Goal: Task Accomplishment & Management: Manage account settings

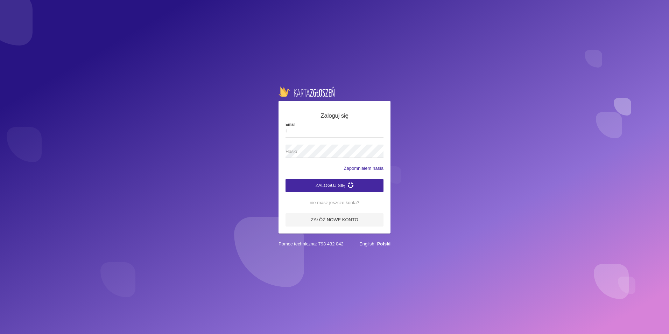
type input "[PERSON_NAME][EMAIL_ADDRESS][DOMAIN_NAME]"
click at [316, 165] on div "Zapomniałem hasła" at bounding box center [335, 168] width 98 height 7
click at [309, 161] on app-labeled-field "Hasło" at bounding box center [335, 155] width 98 height 20
click at [303, 165] on div "Zapomniałem hasła" at bounding box center [335, 168] width 98 height 7
click at [309, 165] on div "Zapomniałem hasła" at bounding box center [335, 168] width 98 height 7
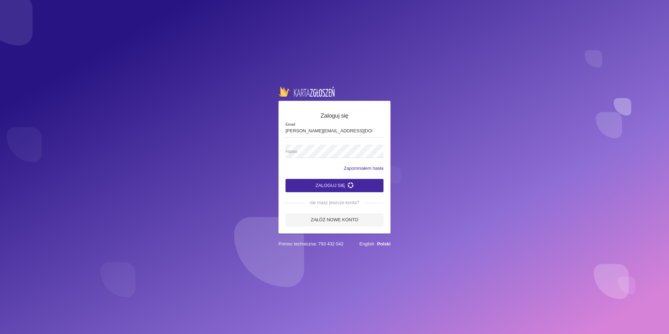
click at [309, 150] on span "Hasło" at bounding box center [331, 151] width 91 height 7
click at [340, 184] on button "Zaloguj się" at bounding box center [335, 185] width 98 height 13
type input "[PERSON_NAME][EMAIL_ADDRESS][DOMAIN_NAME]"
click at [363, 168] on link "Zapomniałem hasła" at bounding box center [364, 168] width 40 height 7
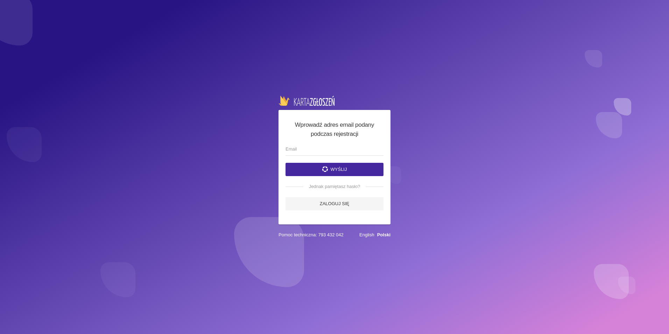
click at [340, 160] on form "Wyślij Jednak pamiętasz hasło? Zaloguj się" at bounding box center [335, 176] width 98 height 68
click at [337, 149] on input "email" at bounding box center [335, 148] width 98 height 13
type input "[PERSON_NAME][EMAIL_ADDRESS][DOMAIN_NAME]"
click at [344, 203] on link "Zaloguj się" at bounding box center [335, 203] width 98 height 13
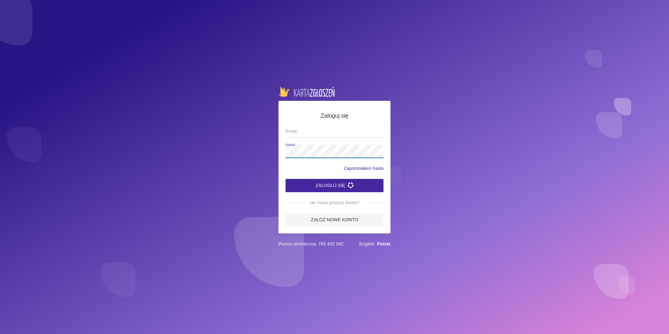
click at [329, 146] on label "Hasło" at bounding box center [335, 151] width 98 height 13
click at [331, 132] on span "Email" at bounding box center [331, 131] width 91 height 7
click at [331, 132] on input "Email" at bounding box center [335, 130] width 98 height 13
type input "[PERSON_NAME][EMAIL_ADDRESS][DOMAIN_NAME]"
click at [361, 168] on link "Zapomniałem hasła" at bounding box center [364, 168] width 40 height 7
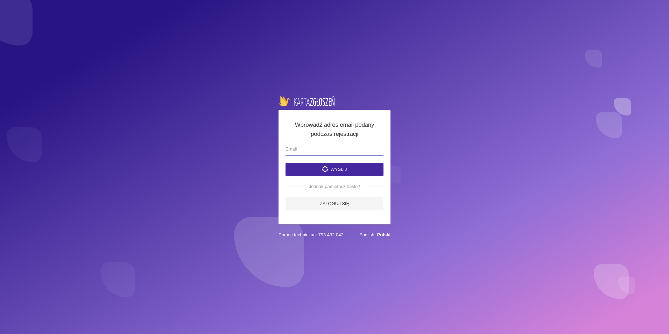
click at [351, 151] on input "email" at bounding box center [335, 148] width 98 height 13
type input "[PERSON_NAME][EMAIL_ADDRESS][DOMAIN_NAME]"
click at [346, 169] on button "Wyślij" at bounding box center [335, 169] width 98 height 13
